Goal: Check status: Check status

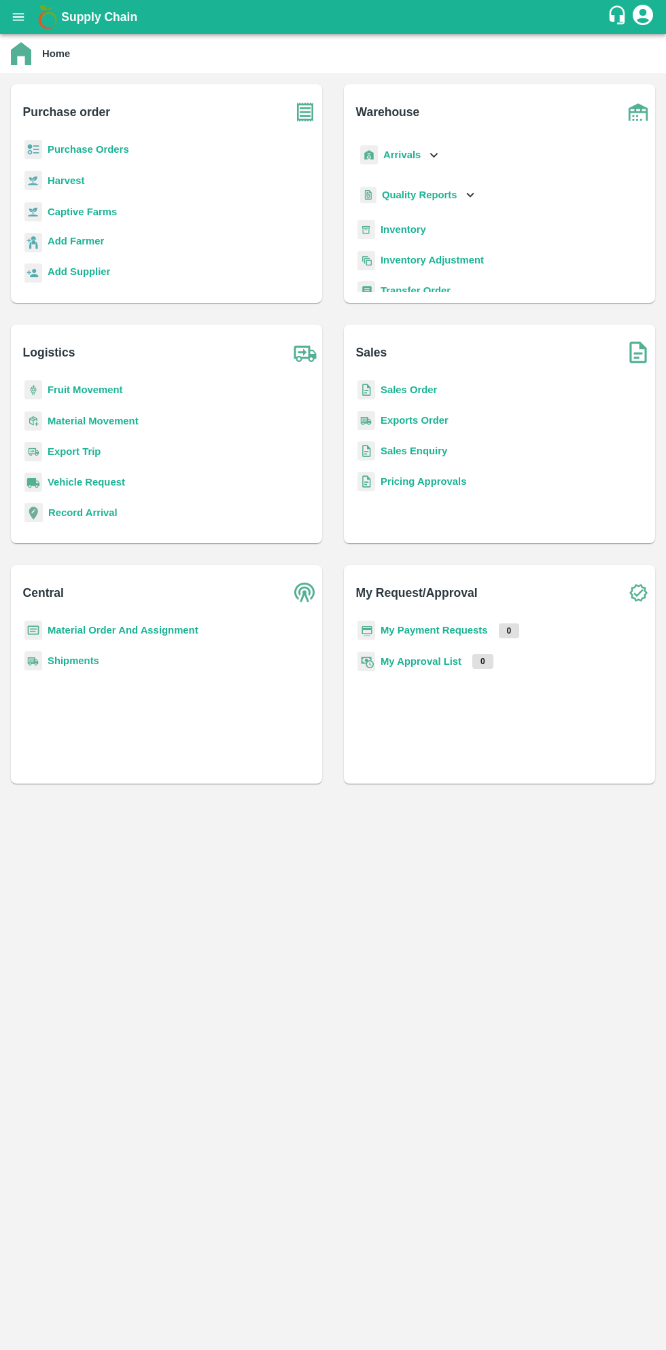
click at [31, 23] on button "open drawer" at bounding box center [18, 16] width 31 height 31
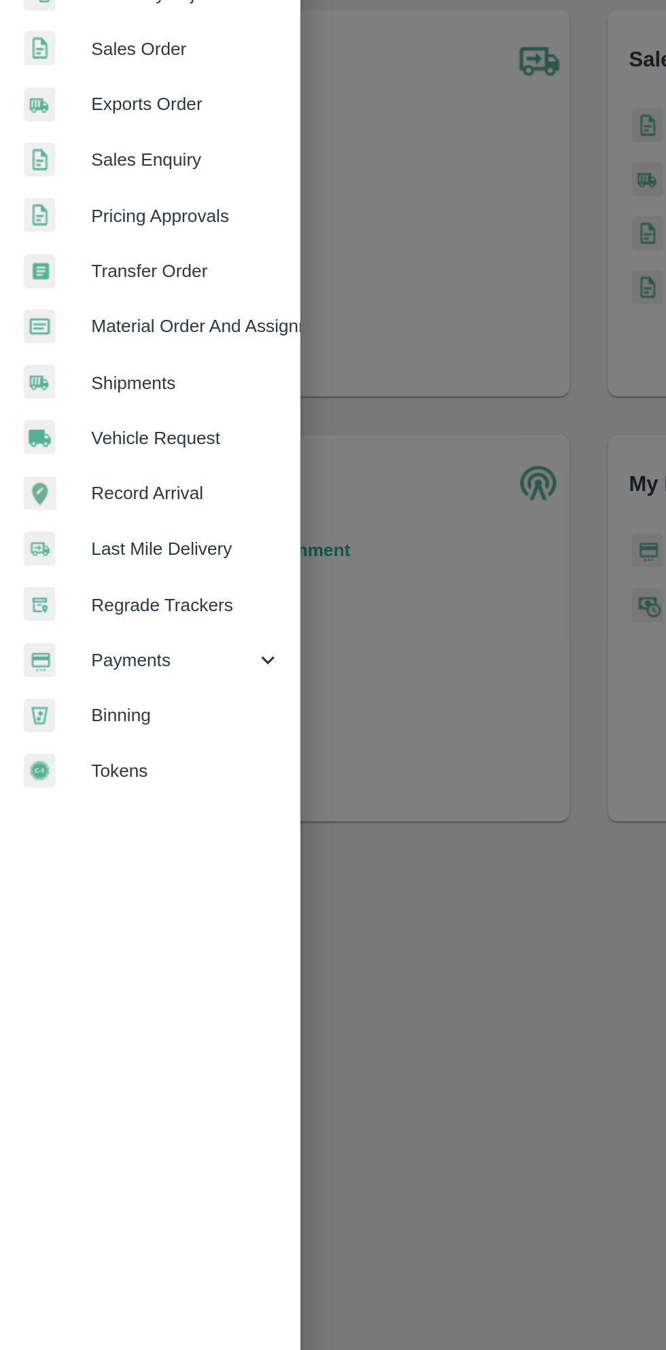
click at [80, 685] on span "Payments" at bounding box center [98, 692] width 92 height 15
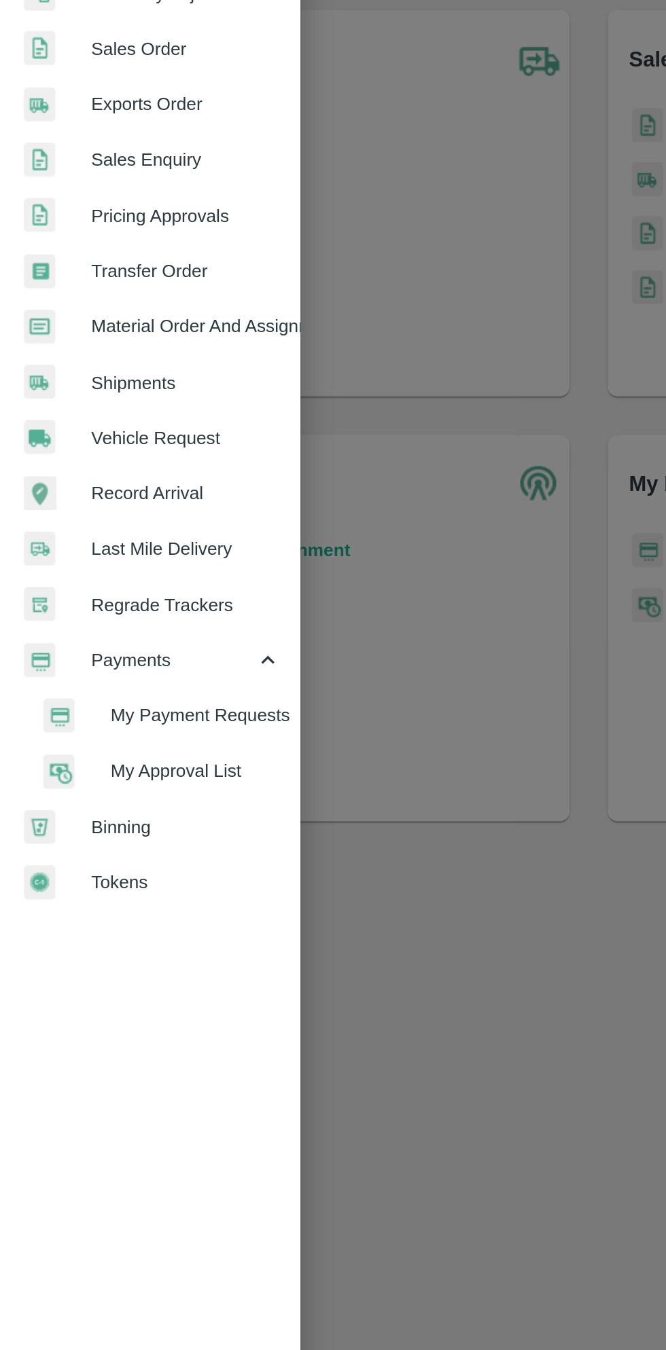
click at [128, 723] on span "My Payment Requests" at bounding box center [110, 724] width 96 height 15
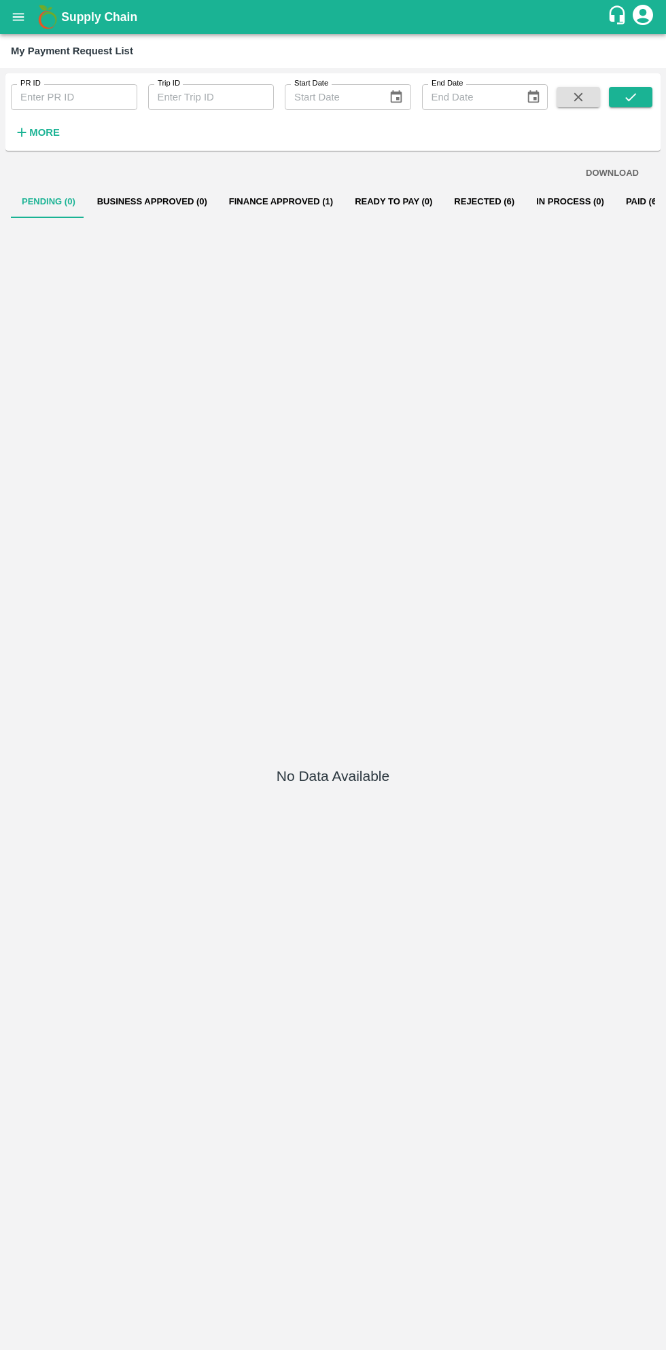
click at [615, 197] on button "Paid (681)" at bounding box center [647, 201] width 65 height 33
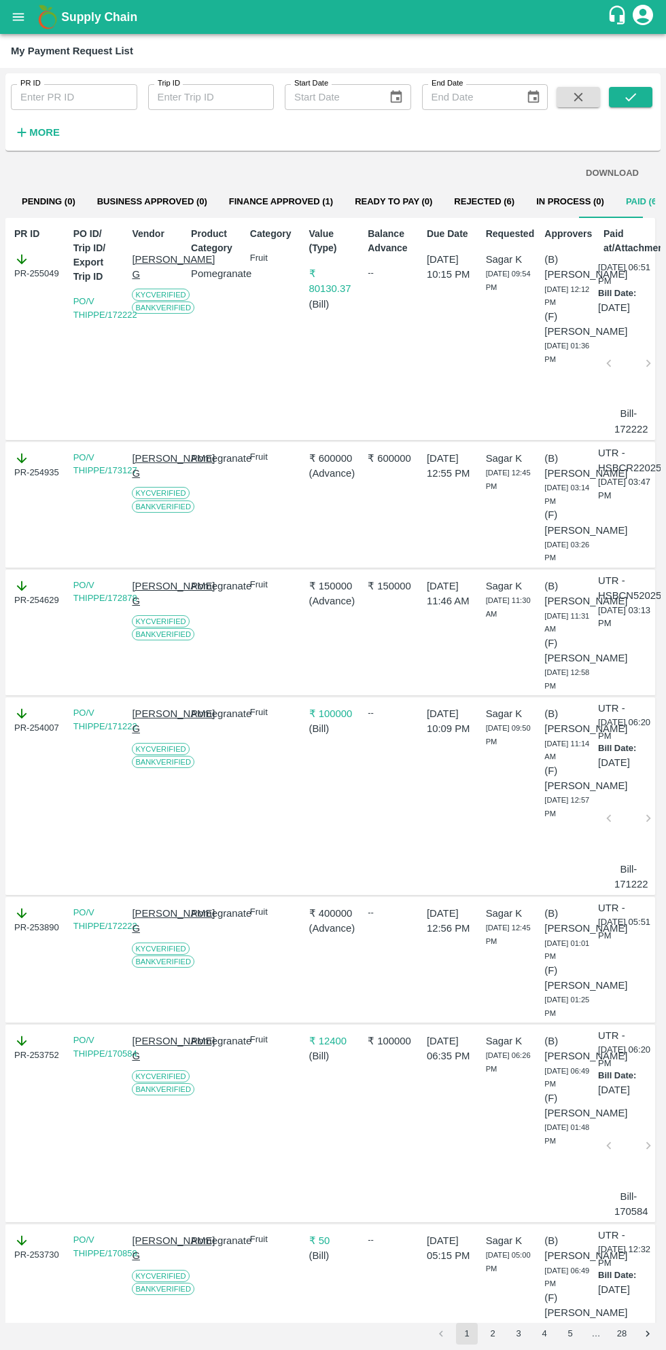
click at [461, 200] on button "Rejected (6)" at bounding box center [484, 201] width 82 height 33
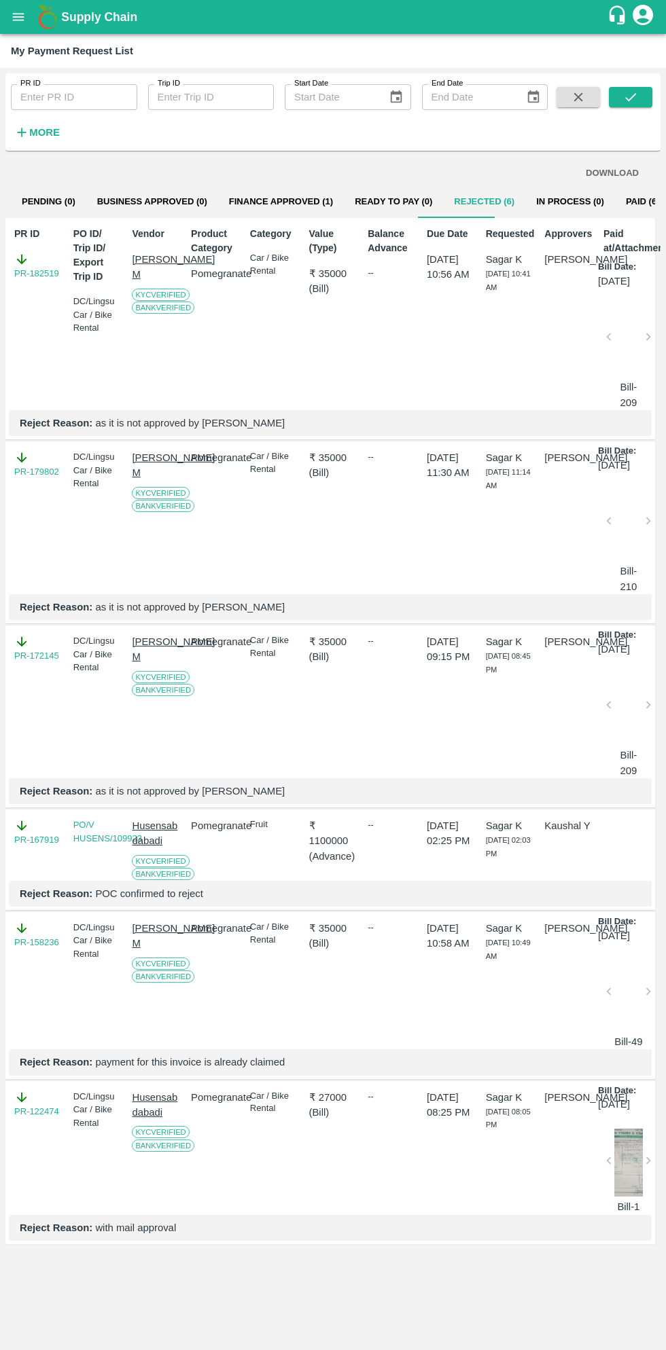
scroll to position [0, 10]
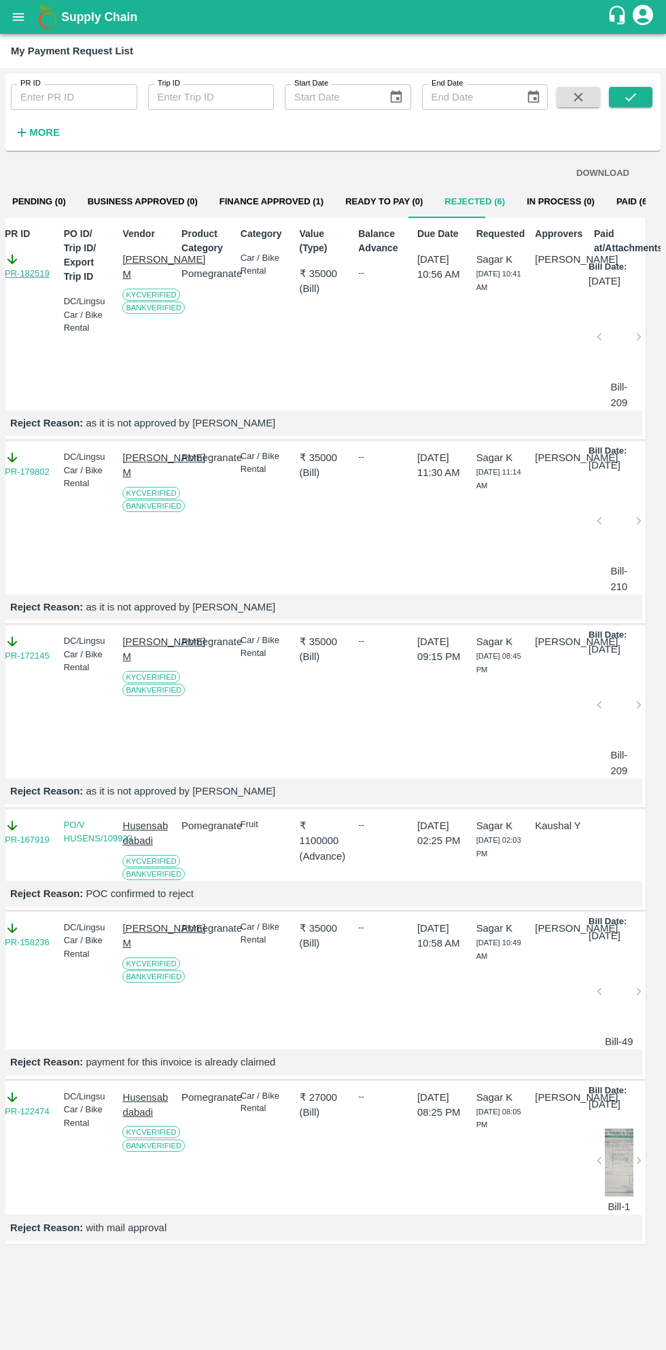
click at [31, 273] on link "PR-182519" at bounding box center [27, 274] width 45 height 14
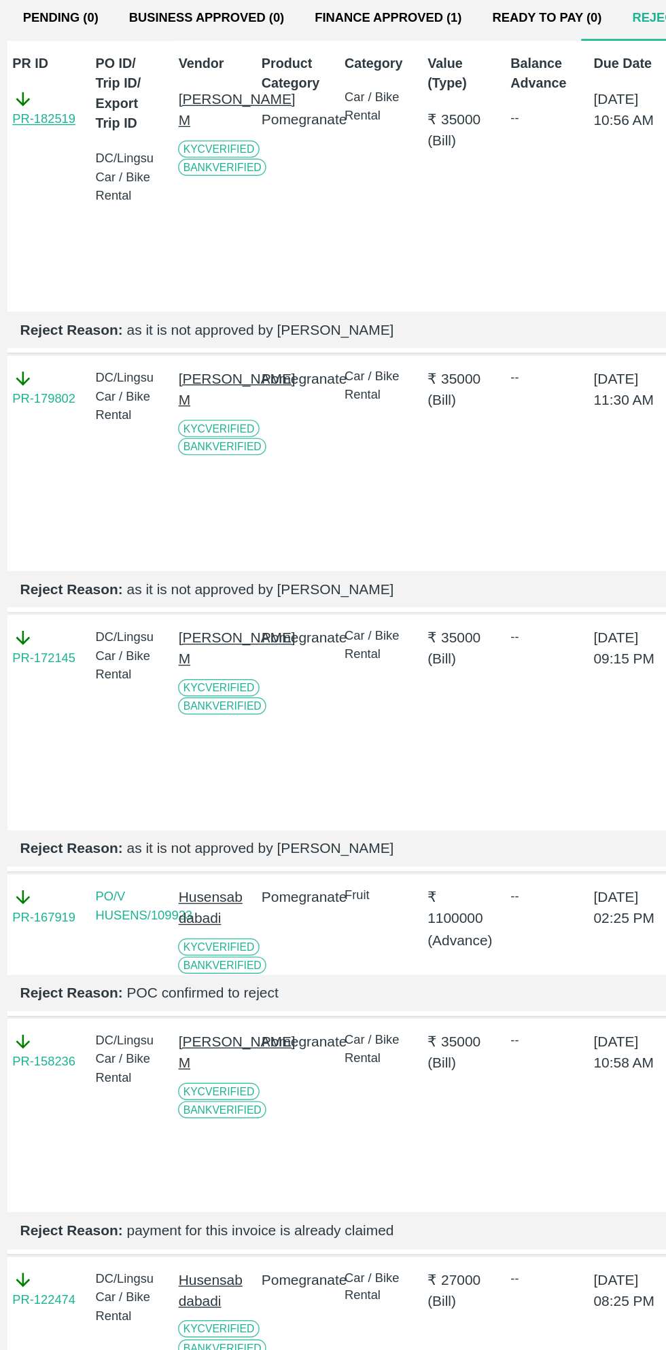
scroll to position [1, 0]
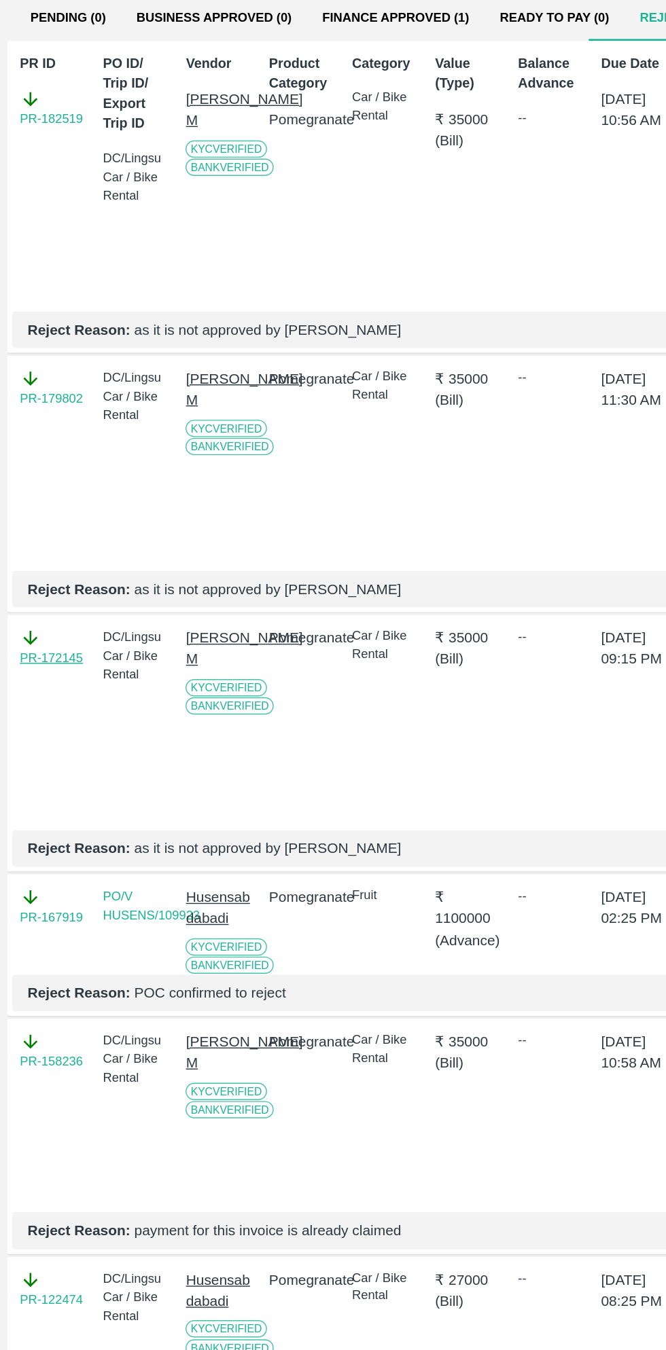
click at [43, 663] on link "PR-172145" at bounding box center [36, 656] width 45 height 14
